Goal: Task Accomplishment & Management: Manage account settings

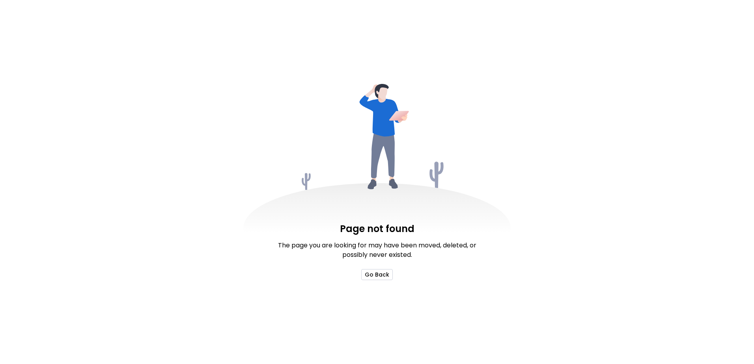
click at [375, 275] on button "Go Back" at bounding box center [377, 274] width 32 height 11
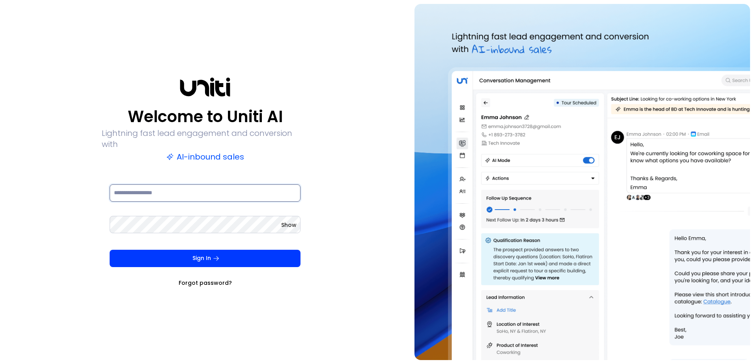
type input "**********"
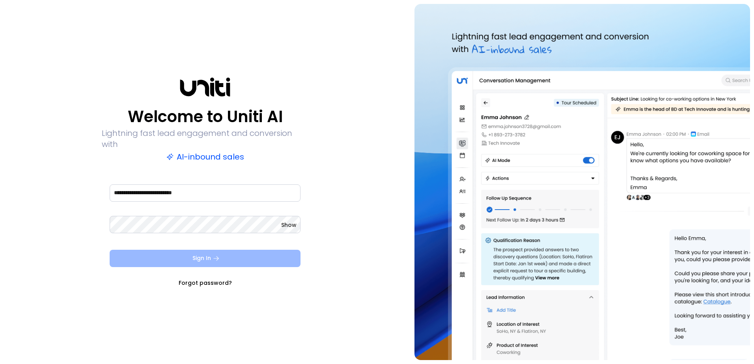
click at [196, 256] on button "Sign In" at bounding box center [205, 258] width 191 height 17
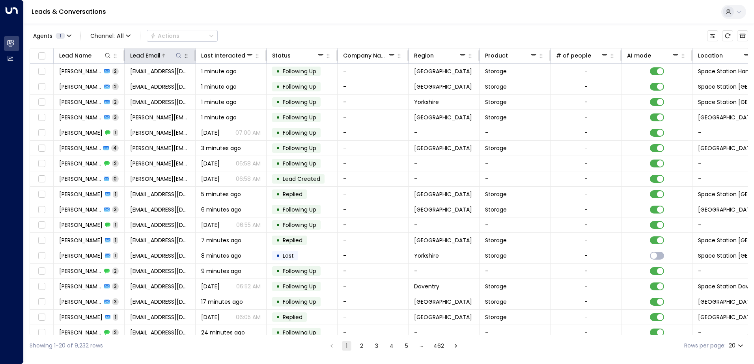
click at [177, 56] on icon at bounding box center [179, 55] width 6 height 6
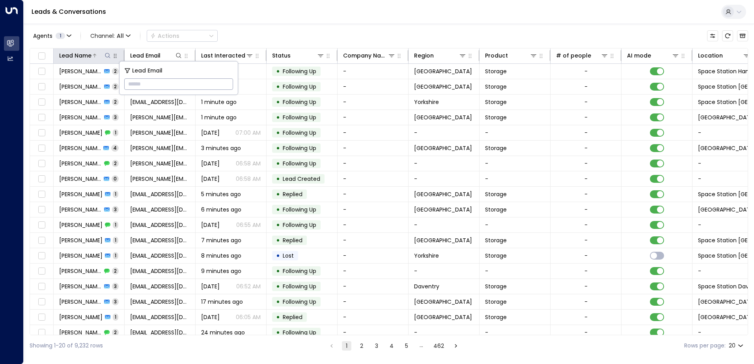
click at [107, 55] on icon at bounding box center [108, 55] width 6 height 6
type input "*******"
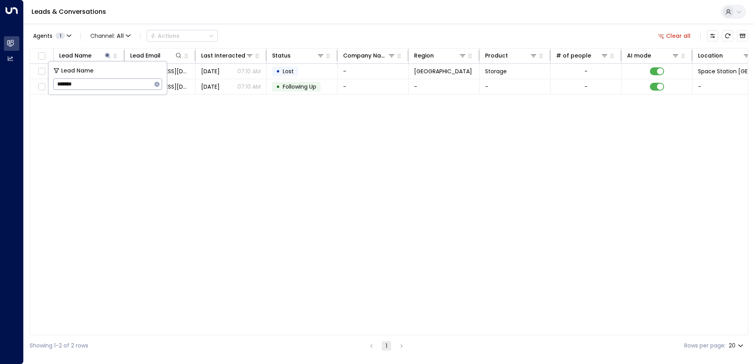
click at [282, 38] on div "Agents 1 Channel: All Actions Clear all" at bounding box center [389, 36] width 719 height 17
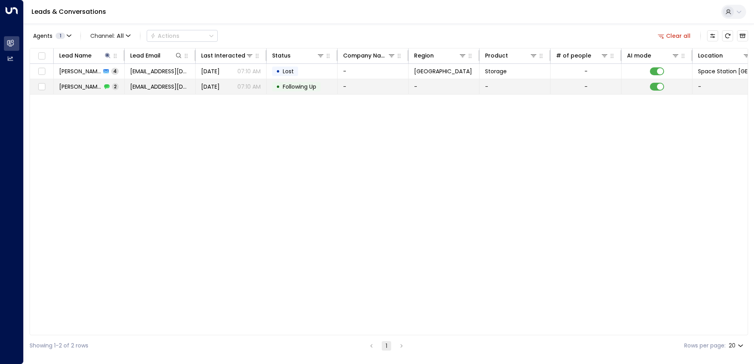
click at [303, 87] on span "Following Up" at bounding box center [300, 87] width 34 height 8
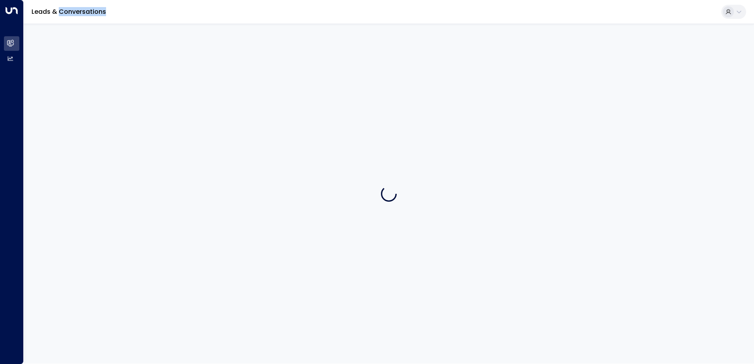
click at [303, 87] on div at bounding box center [389, 194] width 731 height 340
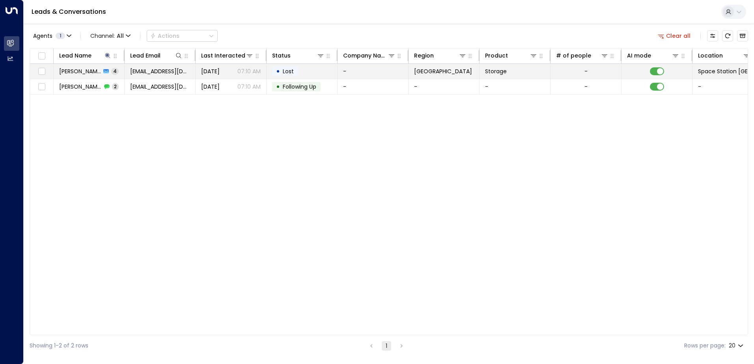
click at [220, 71] on span "[DATE]" at bounding box center [210, 71] width 19 height 8
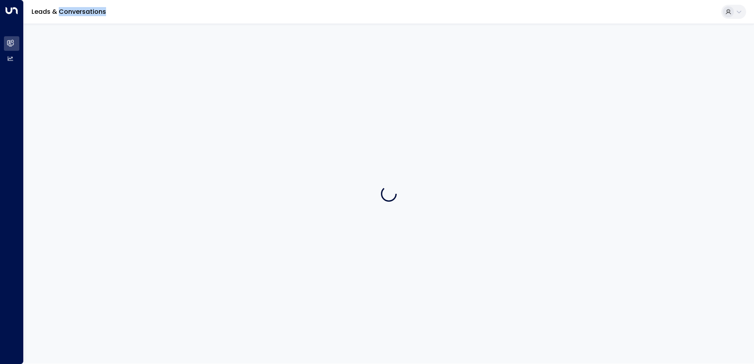
click at [223, 71] on div at bounding box center [389, 194] width 731 height 340
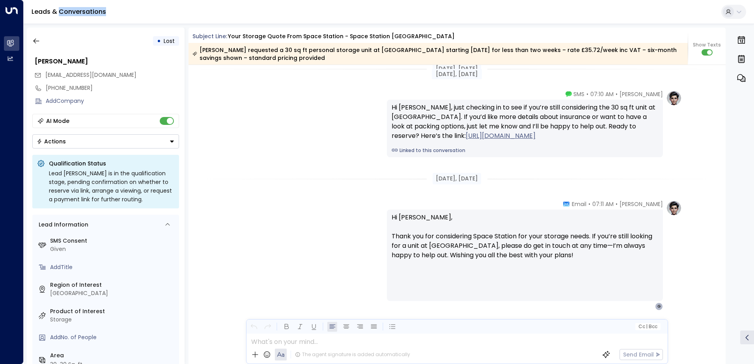
scroll to position [1208, 0]
